Goal: Transaction & Acquisition: Purchase product/service

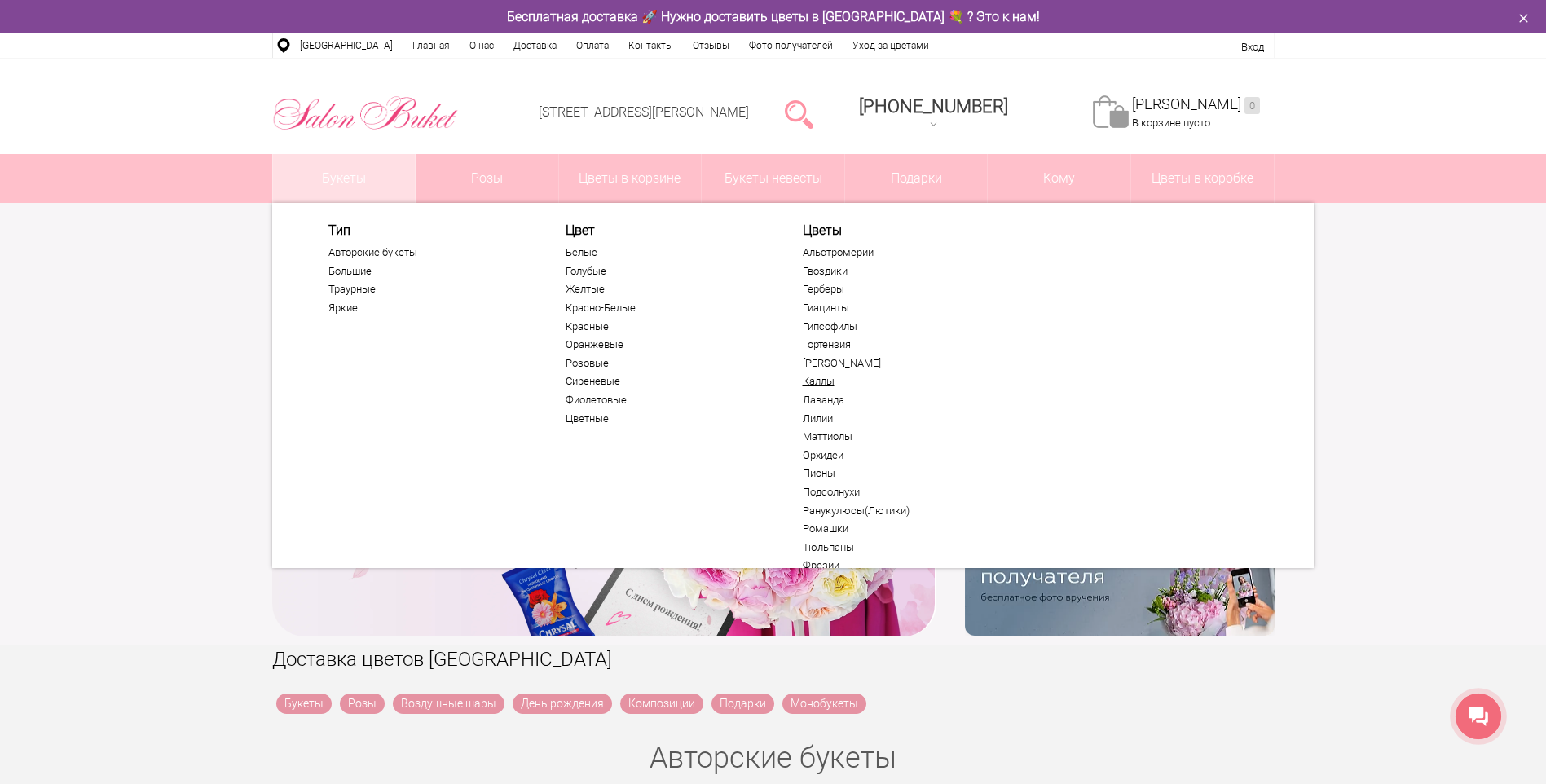
scroll to position [81, 0]
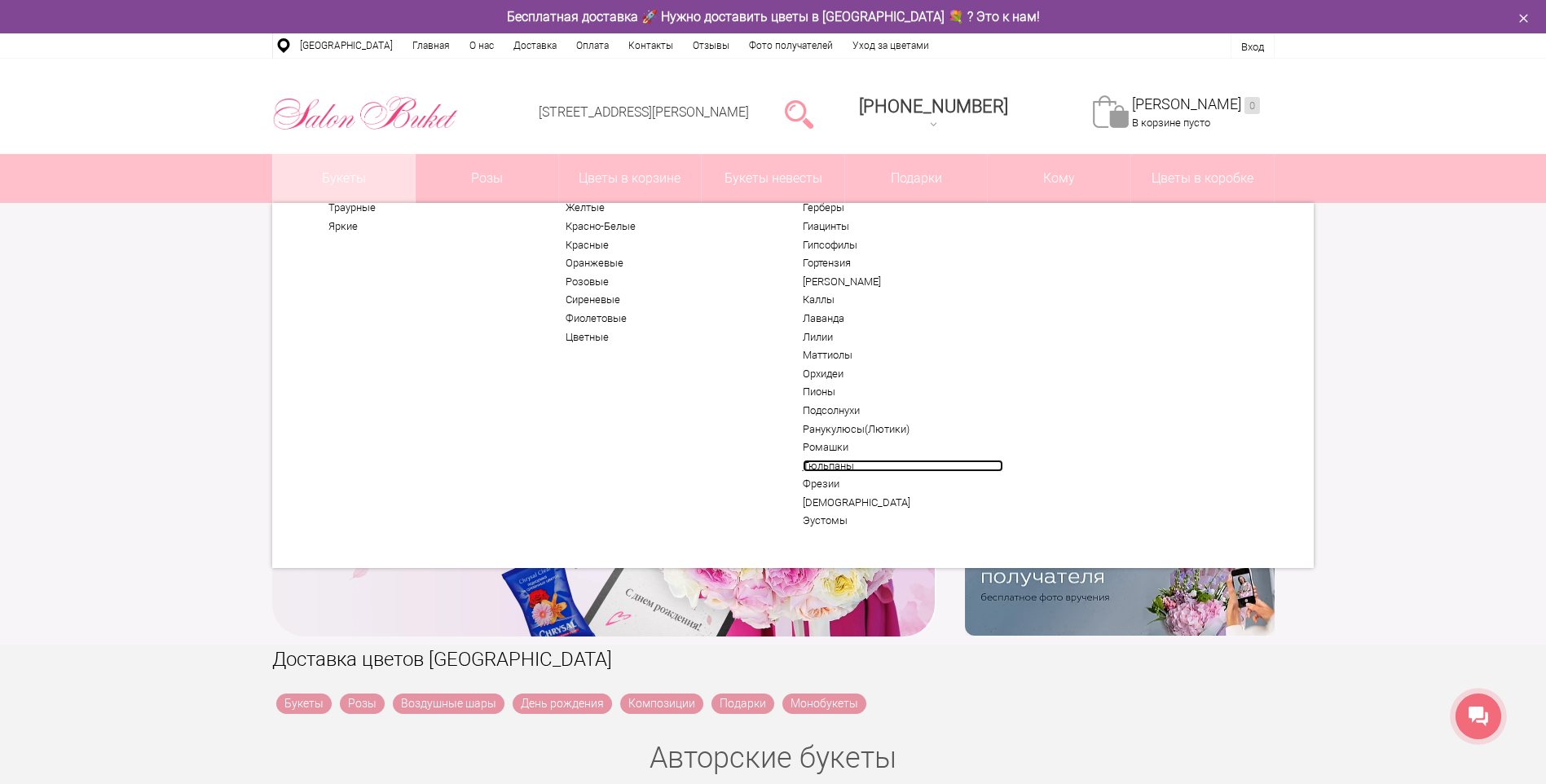
click at [834, 467] on link "Тюльпаны" at bounding box center [902, 466] width 201 height 13
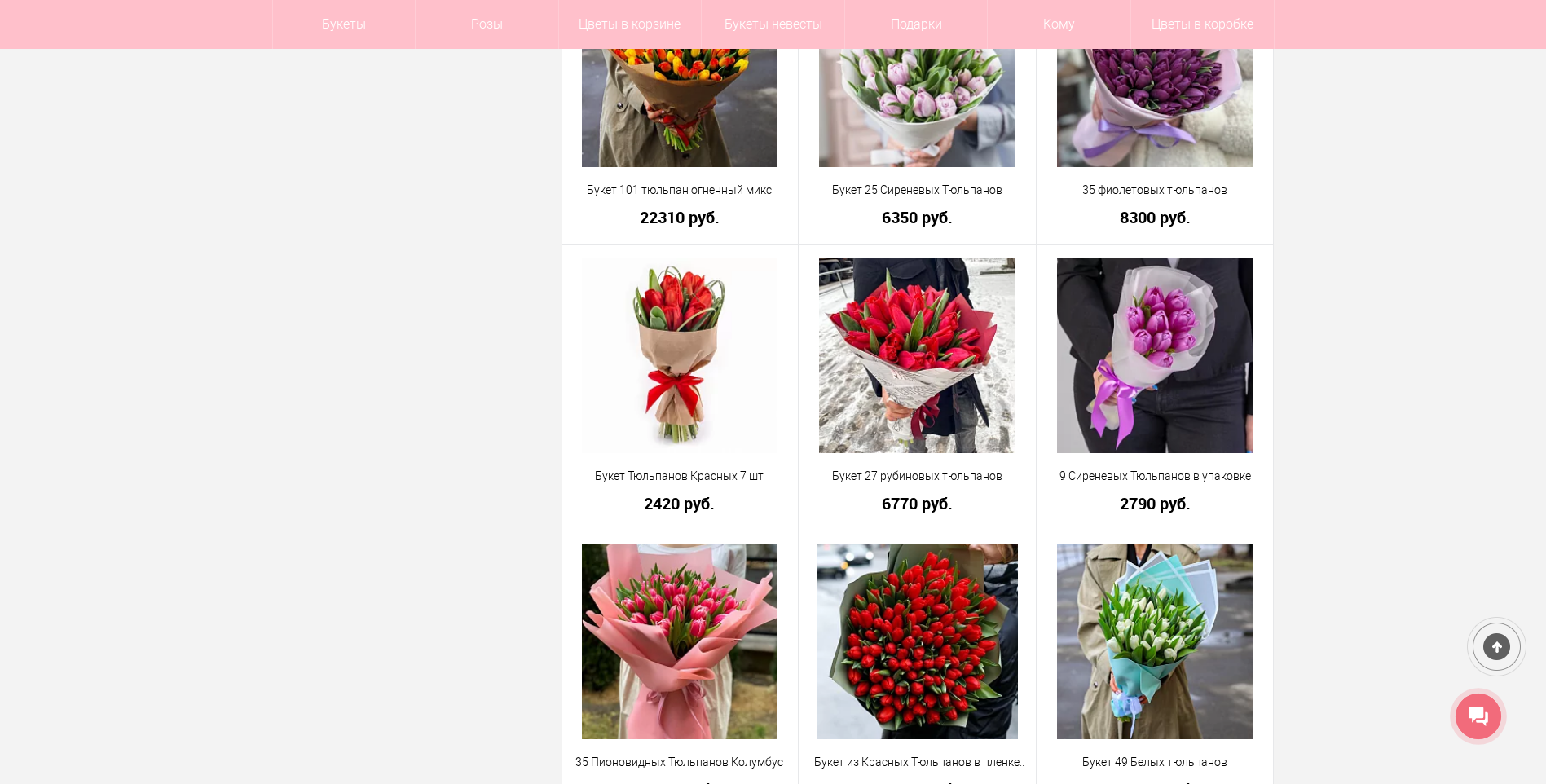
scroll to position [4237, 0]
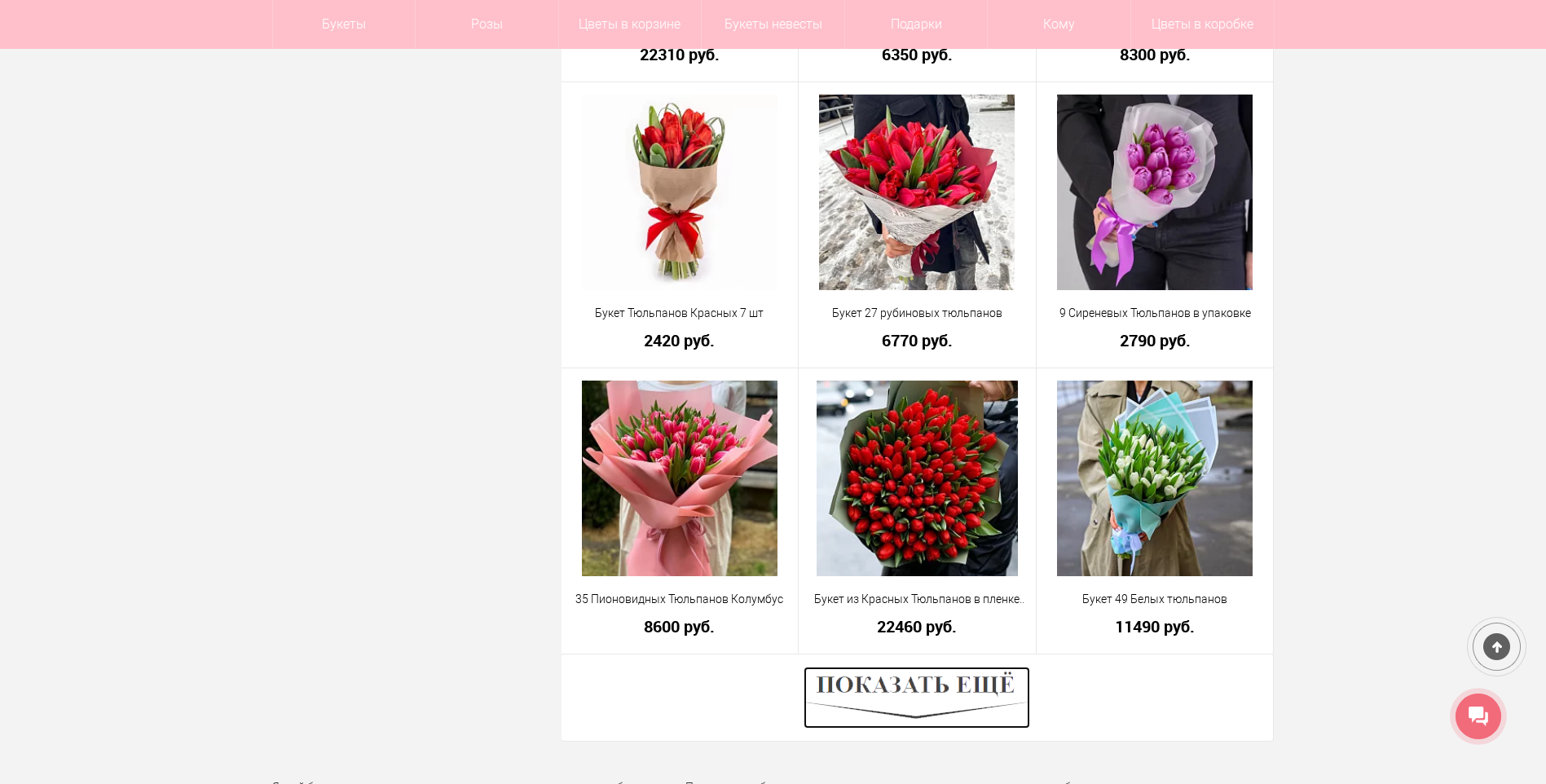
drag, startPoint x: 908, startPoint y: 687, endPoint x: 985, endPoint y: 674, distance: 78.1
click at [908, 687] on img at bounding box center [917, 697] width 226 height 62
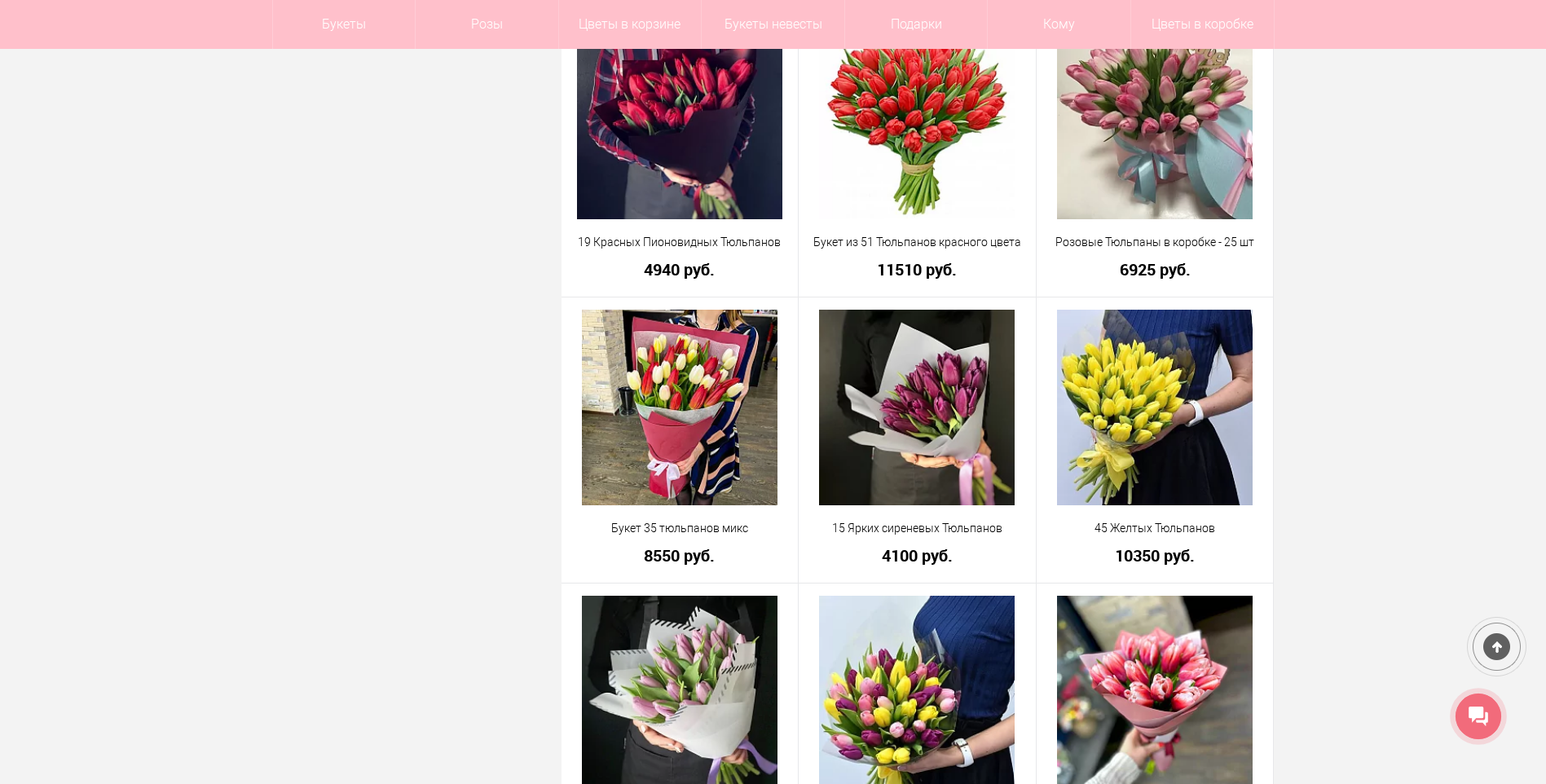
scroll to position [5541, 0]
